Goal: Task Accomplishment & Management: Manage account settings

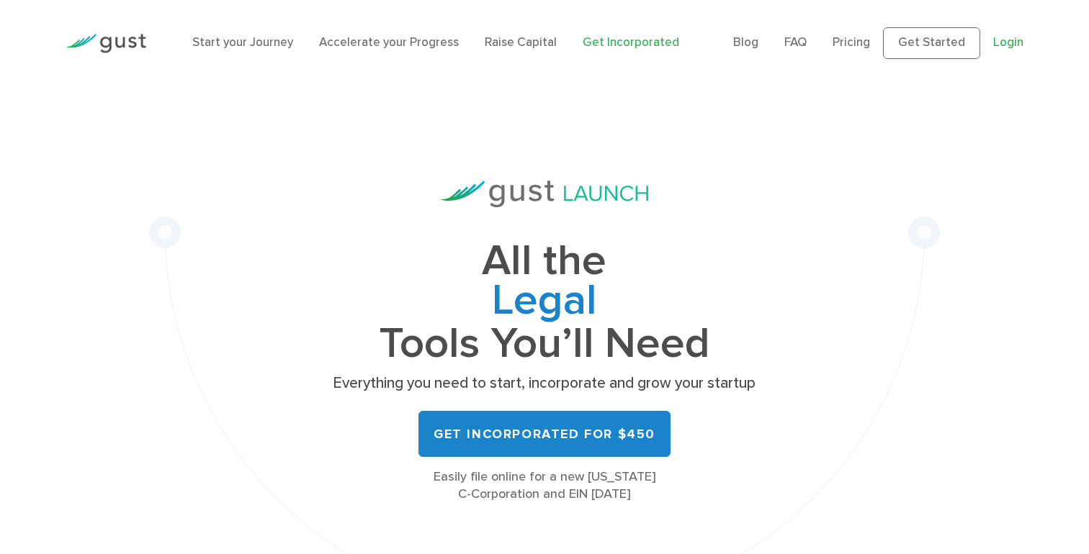
click at [1008, 44] on link "Login" at bounding box center [1008, 42] width 30 height 14
click at [740, 130] on div "All the Legal Cap Table Fundraising Governance Tools You’ll Need Everything you…" at bounding box center [544, 355] width 791 height 539
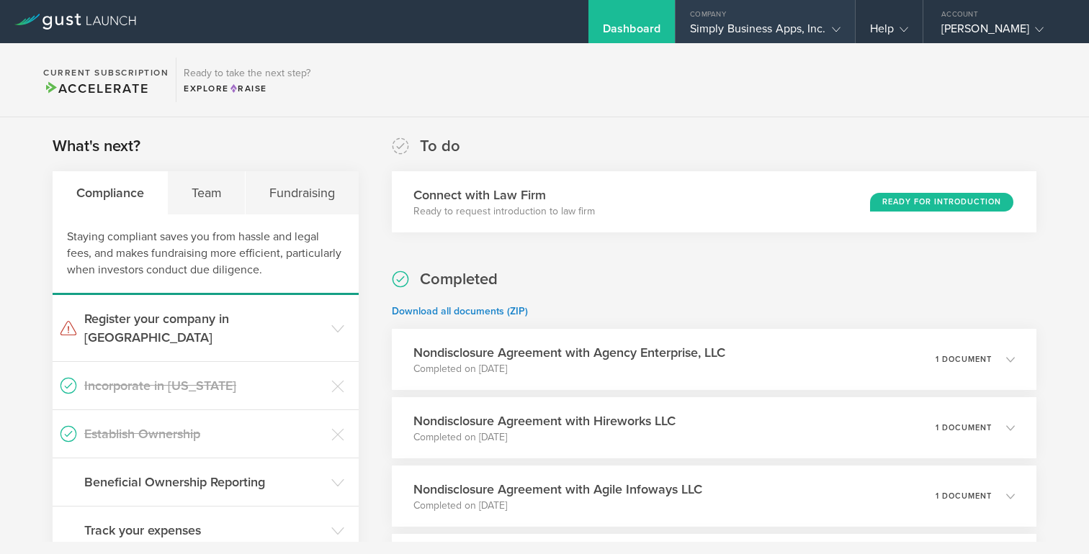
click at [765, 27] on div "Simply Business Apps, Inc." at bounding box center [765, 33] width 150 height 22
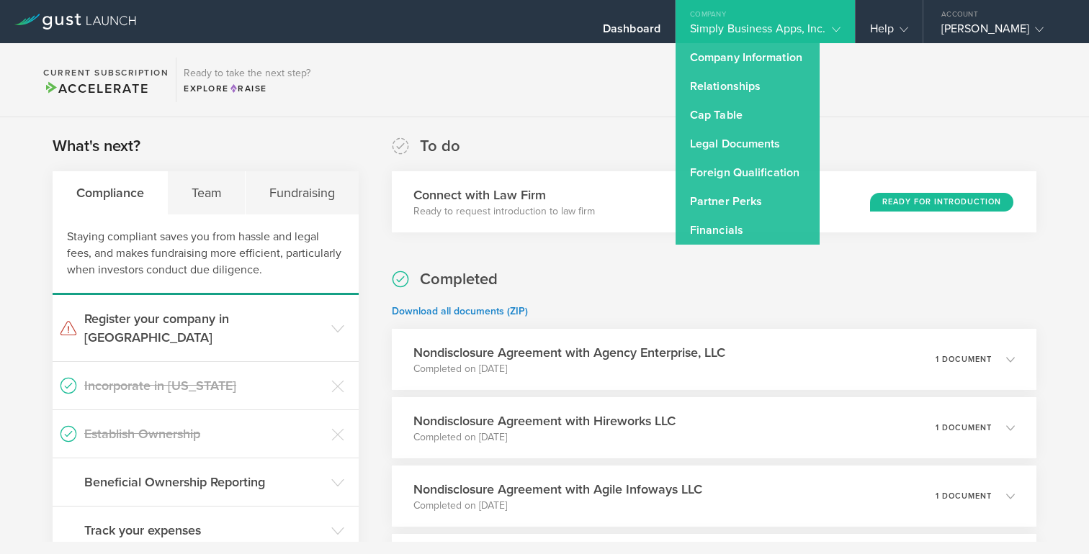
click at [875, 64] on section "Current Subscription Accelerate Ready to take the next step? Explore Raise" at bounding box center [544, 80] width 1089 height 74
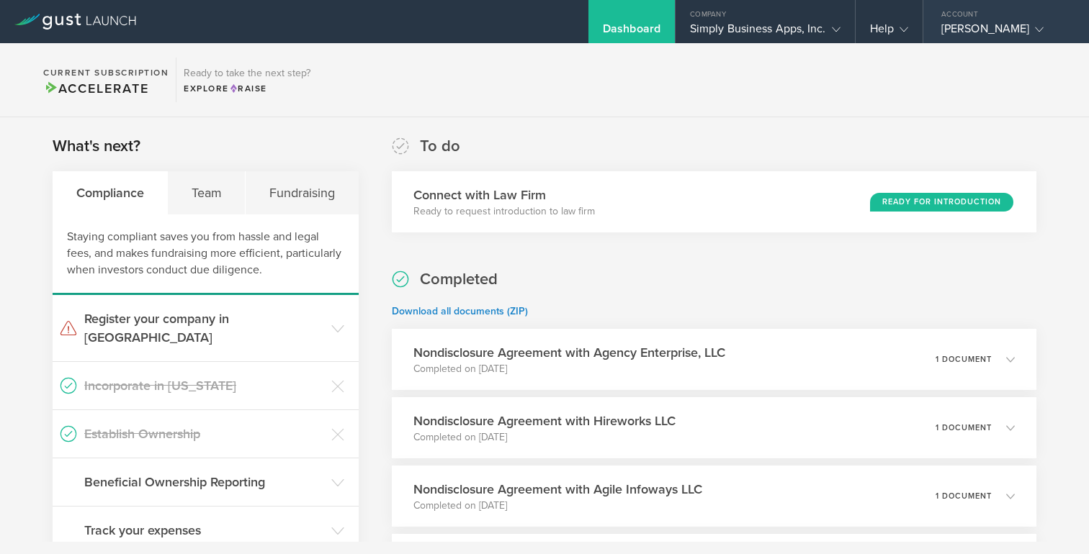
click at [964, 29] on div "[PERSON_NAME]" at bounding box center [1002, 33] width 122 height 22
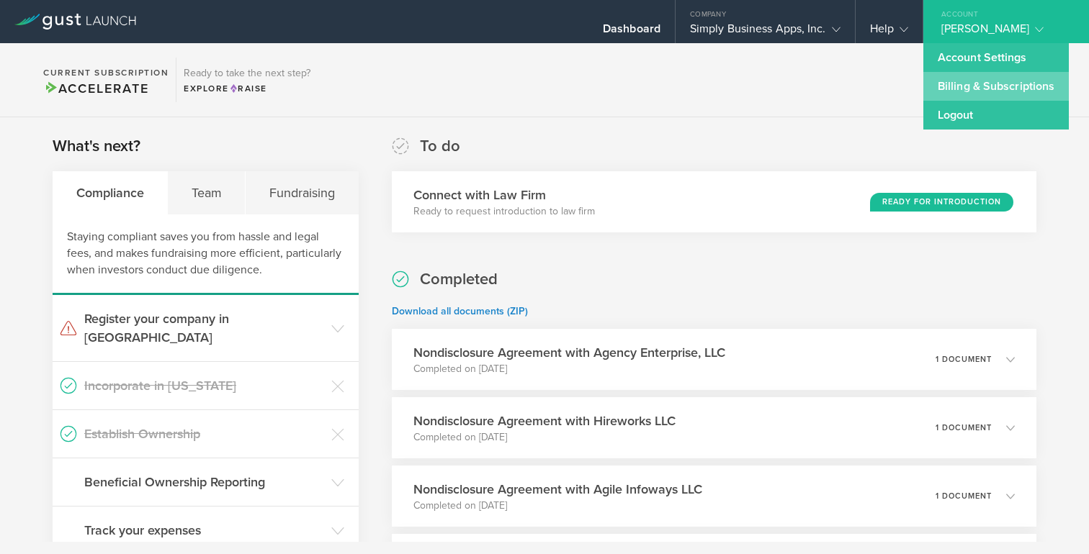
click at [966, 82] on link "Billing & Subscriptions" at bounding box center [995, 86] width 145 height 29
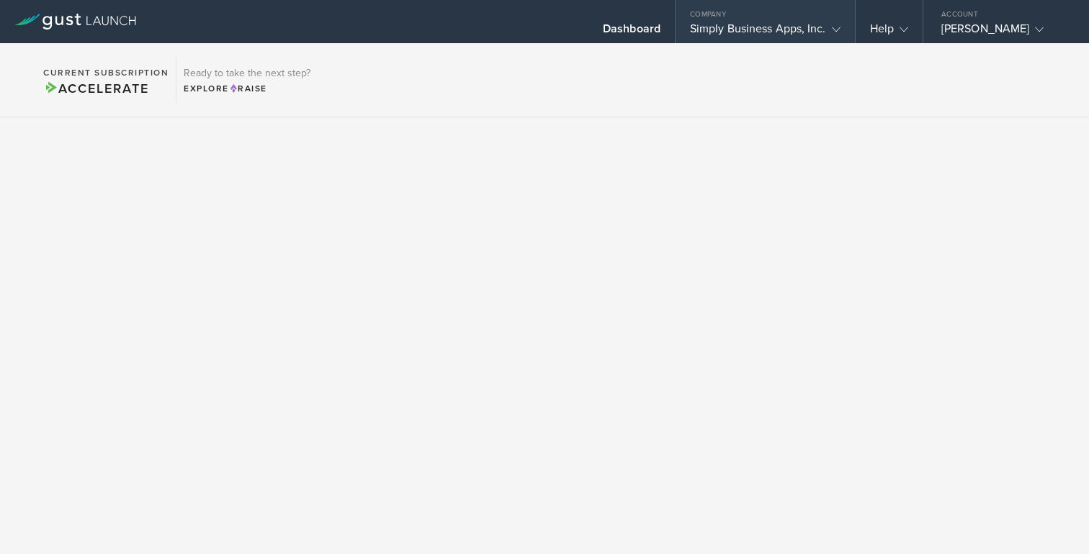
click at [738, 36] on div "Simply Business Apps, Inc." at bounding box center [765, 33] width 150 height 22
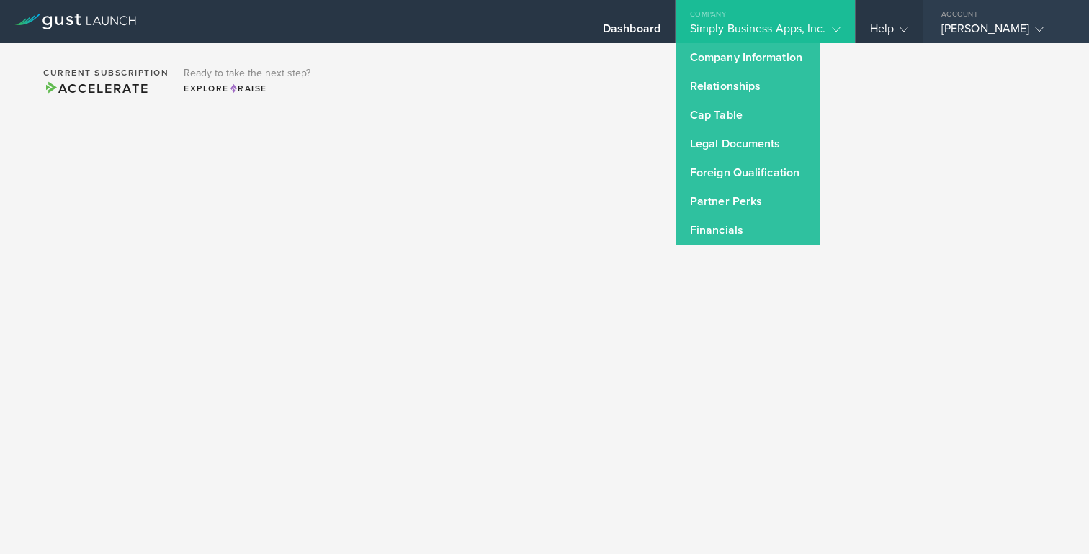
click at [983, 24] on div "[PERSON_NAME]" at bounding box center [1002, 33] width 122 height 22
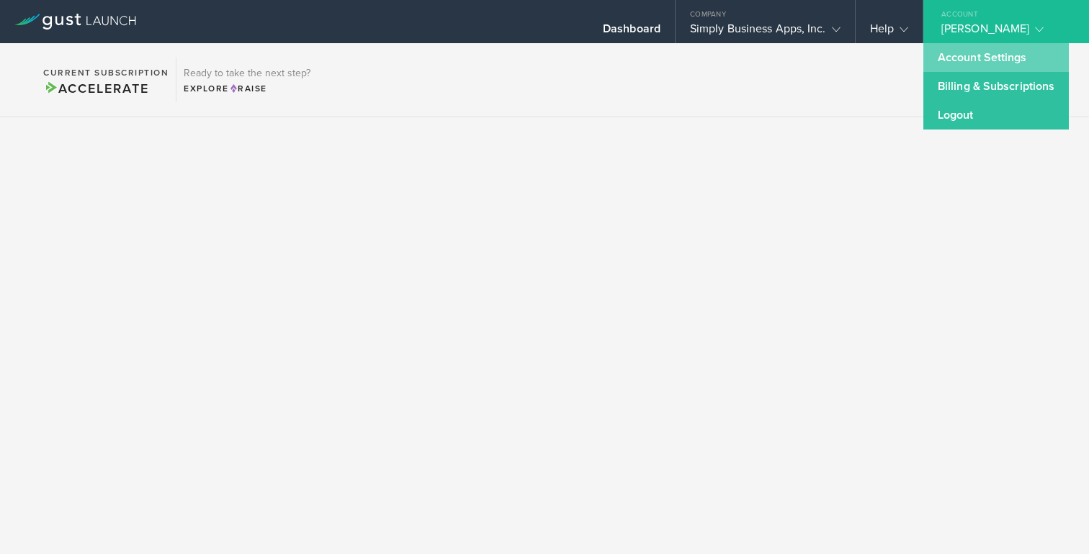
click at [971, 51] on link "Account Settings" at bounding box center [995, 57] width 145 height 29
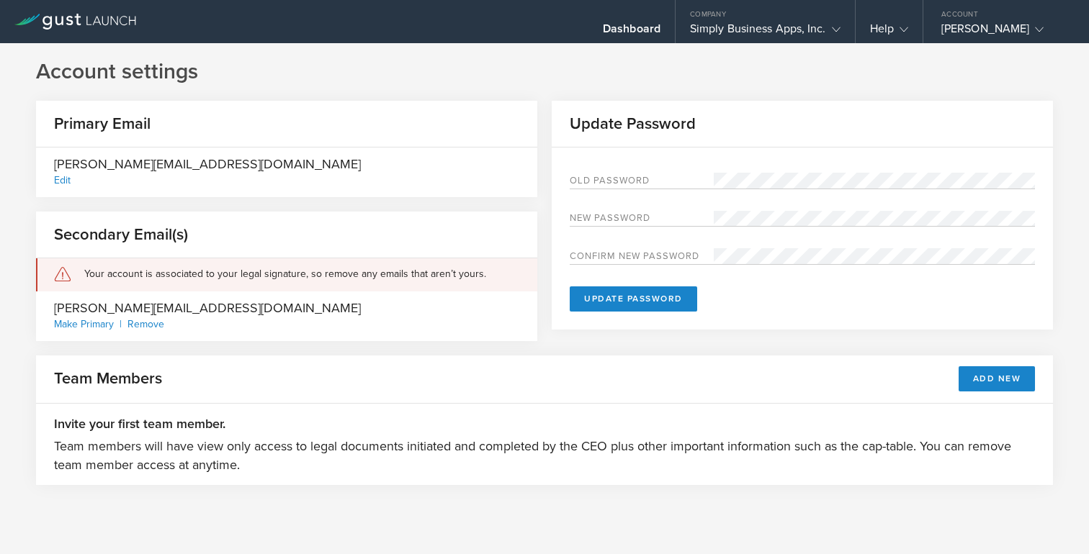
click at [107, 25] on icon at bounding box center [75, 22] width 122 height 16
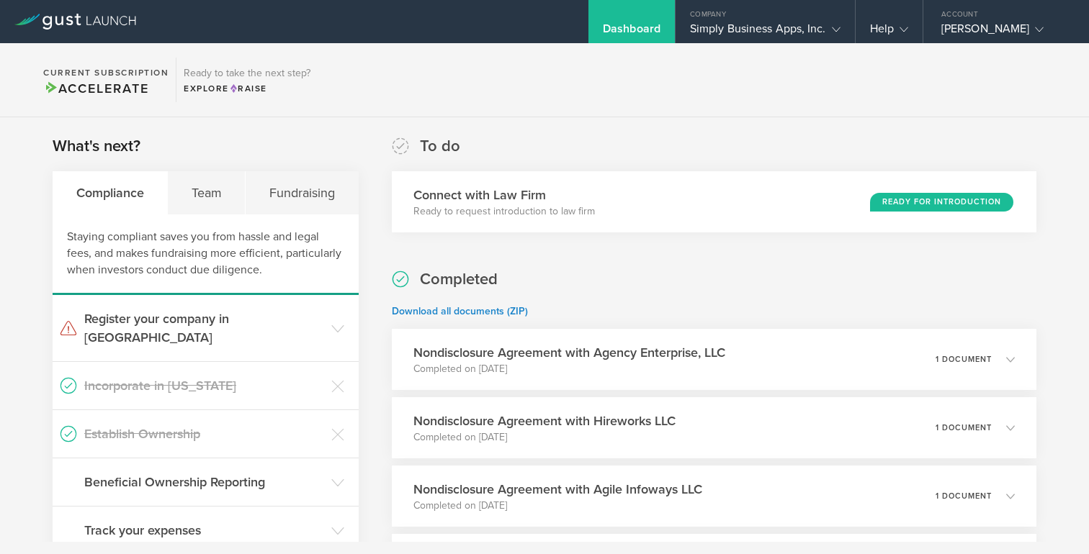
click at [662, 111] on section "Current Subscription Accelerate Ready to take the next step? Explore Raise" at bounding box center [544, 80] width 1089 height 74
